Goal: Transaction & Acquisition: Purchase product/service

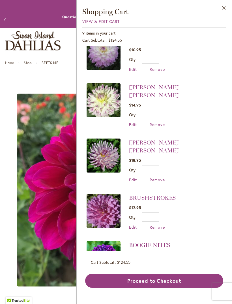
scroll to position [203, 0]
click at [179, 139] on link "[PERSON_NAME] [PERSON_NAME]" at bounding box center [154, 146] width 50 height 15
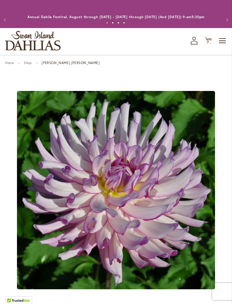
click at [208, 44] on span "9" at bounding box center [208, 42] width 2 height 4
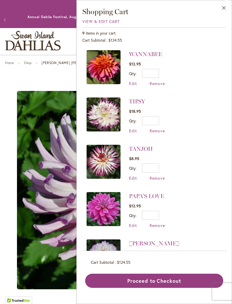
click at [159, 54] on link "WANNABEE" at bounding box center [145, 54] width 33 height 7
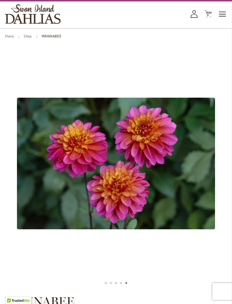
scroll to position [25, 0]
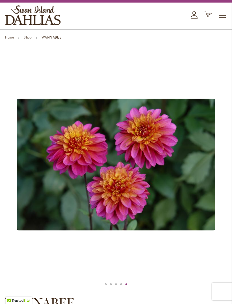
click at [208, 18] on span "9" at bounding box center [208, 16] width 2 height 4
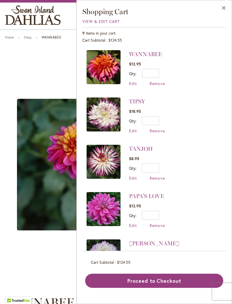
click at [163, 84] on span "Remove" at bounding box center [157, 83] width 15 height 5
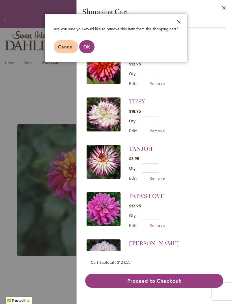
click at [87, 73] on aside "Close Are you sure you would like to remove this item from the shopping cart? C…" at bounding box center [116, 152] width 232 height 304
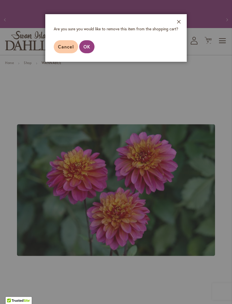
click at [89, 72] on aside "Close Are you sure you would like to remove this item from the shopping cart? C…" at bounding box center [116, 152] width 232 height 304
click at [87, 72] on aside "Close Are you sure you would like to remove this item from the shopping cart? C…" at bounding box center [116, 152] width 232 height 304
click at [204, 90] on aside "Close Are you sure you would like to remove this item from the shopping cart? C…" at bounding box center [116, 152] width 232 height 304
click at [208, 81] on aside "Close Are you sure you would like to remove this item from the shopping cart? C…" at bounding box center [116, 152] width 232 height 304
click at [84, 73] on aside "Close Are you sure you would like to remove this item from the shopping cart? C…" at bounding box center [116, 152] width 232 height 304
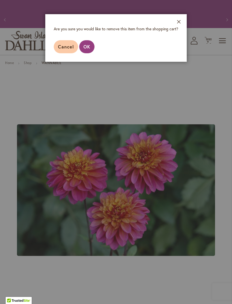
click at [179, 44] on footer "Cancel OK" at bounding box center [116, 47] width 142 height 30
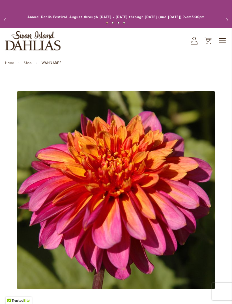
click at [209, 43] on span "9 9 items" at bounding box center [209, 41] width 6 height 3
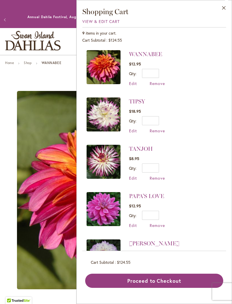
click at [164, 82] on span "Remove" at bounding box center [157, 83] width 15 height 5
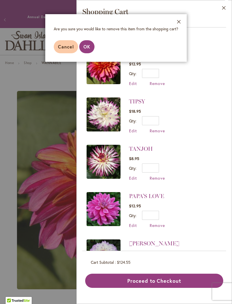
click at [85, 50] on span "OK" at bounding box center [87, 47] width 7 height 6
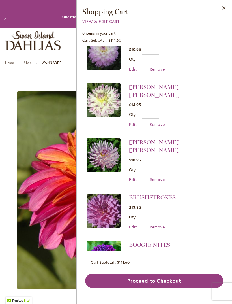
scroll to position [156, 0]
click at [101, 202] on img at bounding box center [104, 211] width 34 height 34
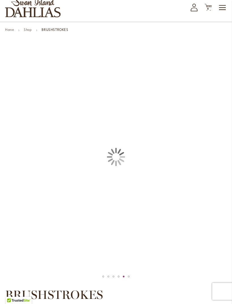
scroll to position [33, 0]
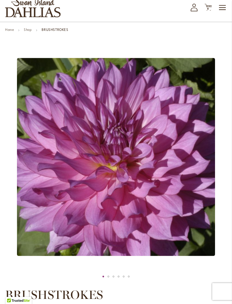
click at [209, 10] on icon "Cart .cls-1 { fill: #231f20; }" at bounding box center [208, 7] width 7 height 7
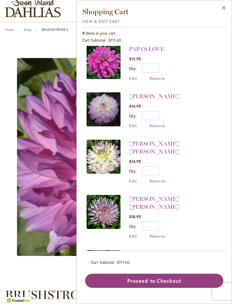
scroll to position [98, 0]
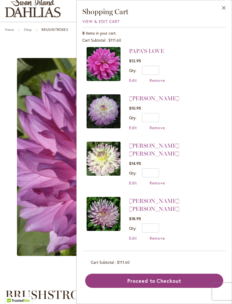
click at [90, 60] on img at bounding box center [104, 64] width 34 height 34
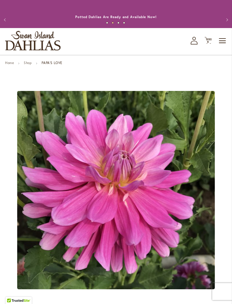
click at [207, 44] on icon at bounding box center [208, 40] width 7 height 7
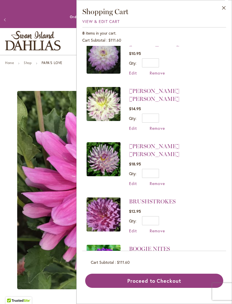
scroll to position [155, 0]
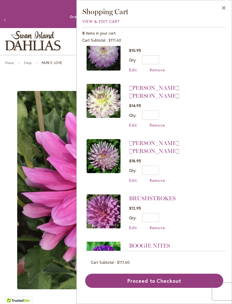
click at [178, 84] on link "[PERSON_NAME] [PERSON_NAME]" at bounding box center [154, 91] width 50 height 15
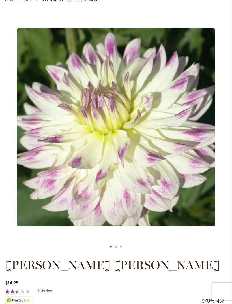
scroll to position [63, 0]
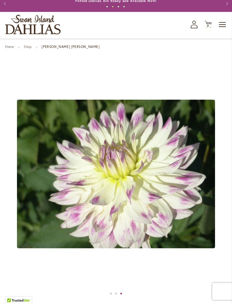
scroll to position [12, 0]
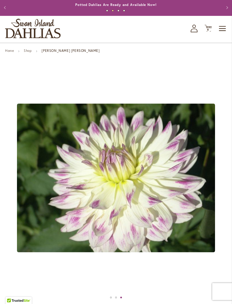
click at [209, 31] on span "8" at bounding box center [208, 30] width 2 height 4
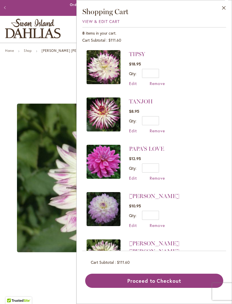
scroll to position [37, 0]
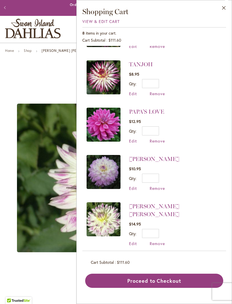
click at [179, 158] on link "[PERSON_NAME]" at bounding box center [154, 158] width 50 height 7
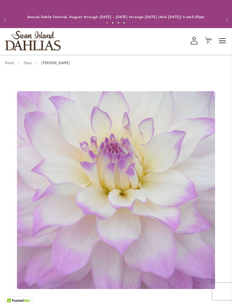
click at [206, 43] on span "8 8 items" at bounding box center [209, 41] width 6 height 3
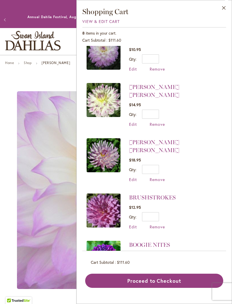
scroll to position [156, 0]
